Goal: Information Seeking & Learning: Understand process/instructions

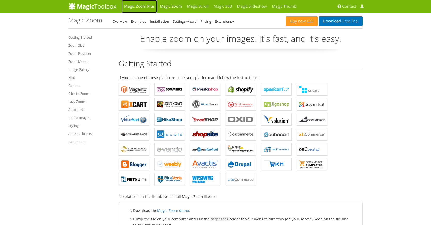
click at [136, 6] on link "Magic Zoom Plus" at bounding box center [140, 6] width 36 height 13
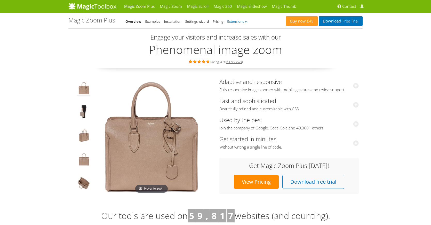
click at [232, 23] on link "Extensions" at bounding box center [236, 21] width 19 height 5
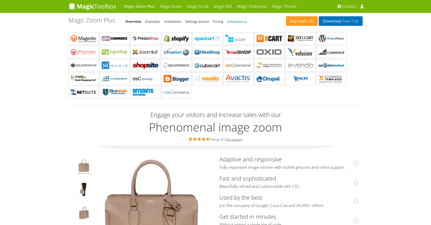
click at [232, 23] on link "Extensions" at bounding box center [236, 21] width 19 height 5
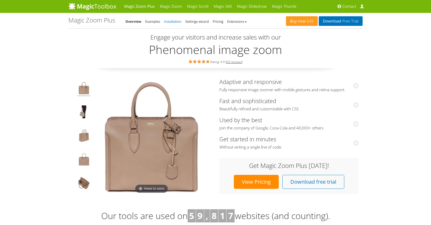
click at [173, 23] on link "Installation" at bounding box center [172, 21] width 17 height 5
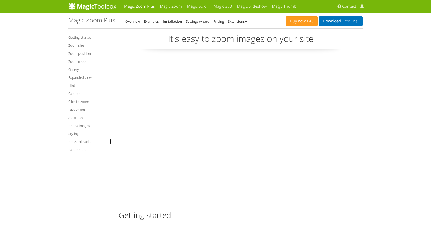
click at [85, 141] on link "API & callbacks" at bounding box center [89, 141] width 43 height 6
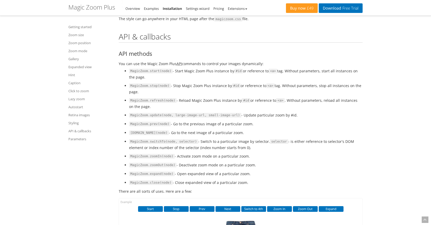
scroll to position [5433, 0]
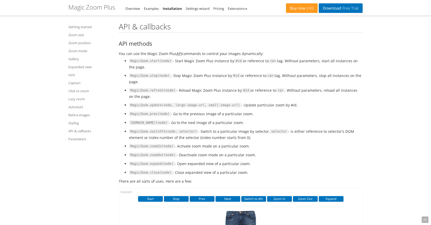
click at [137, 116] on code "MagicZoom.prev(node)" at bounding box center [150, 114] width 42 height 5
copy code "MagicZoom"
click at [158, 134] on code "MagicZoom.switchTo(node, selector)" at bounding box center [163, 131] width 69 height 5
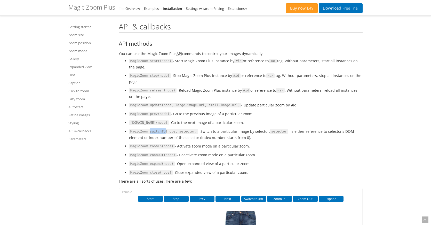
copy code "switchTo"
click at [156, 93] on code "MagicZoom.refresh(node)" at bounding box center [152, 90] width 47 height 5
copy code "refresh"
